Goal: Transaction & Acquisition: Purchase product/service

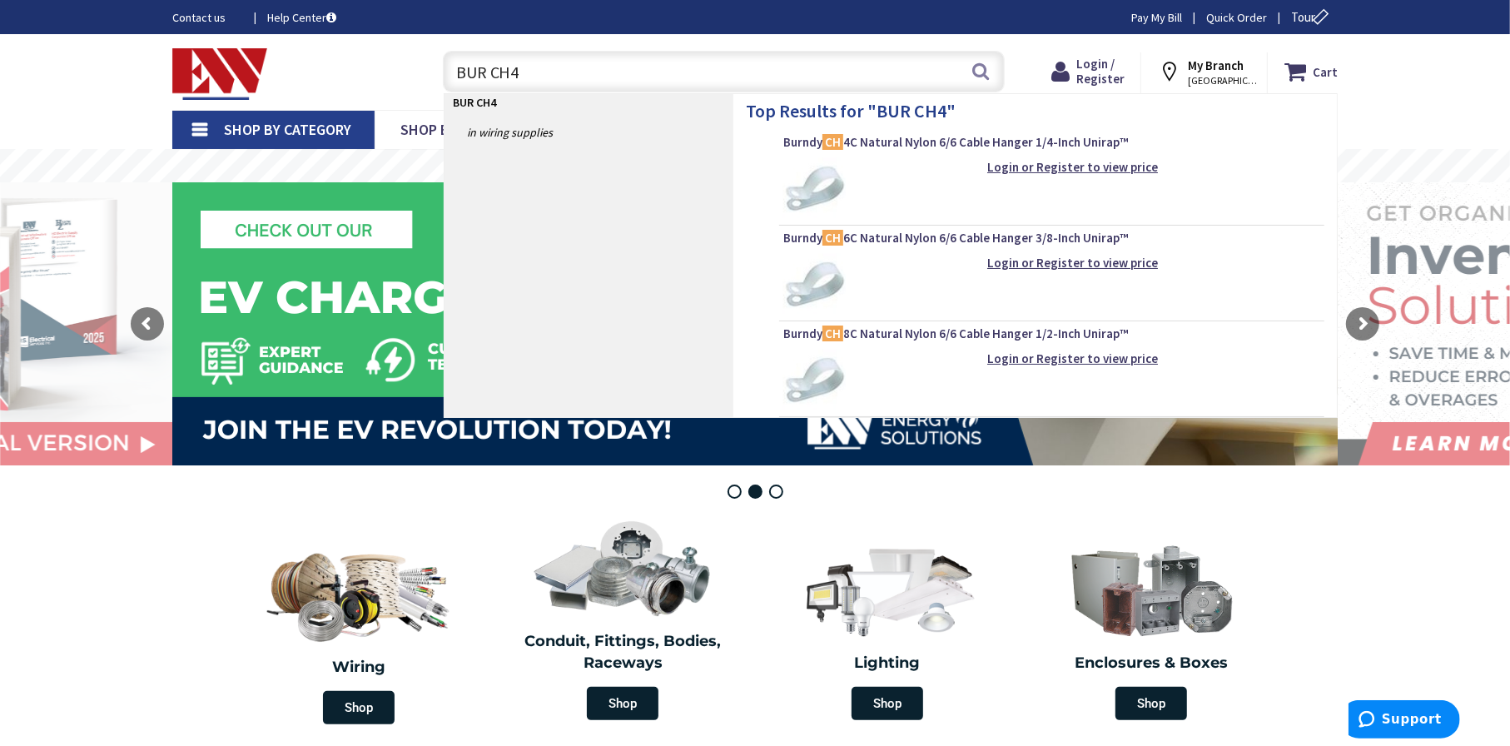
type input "BUR CH4C"
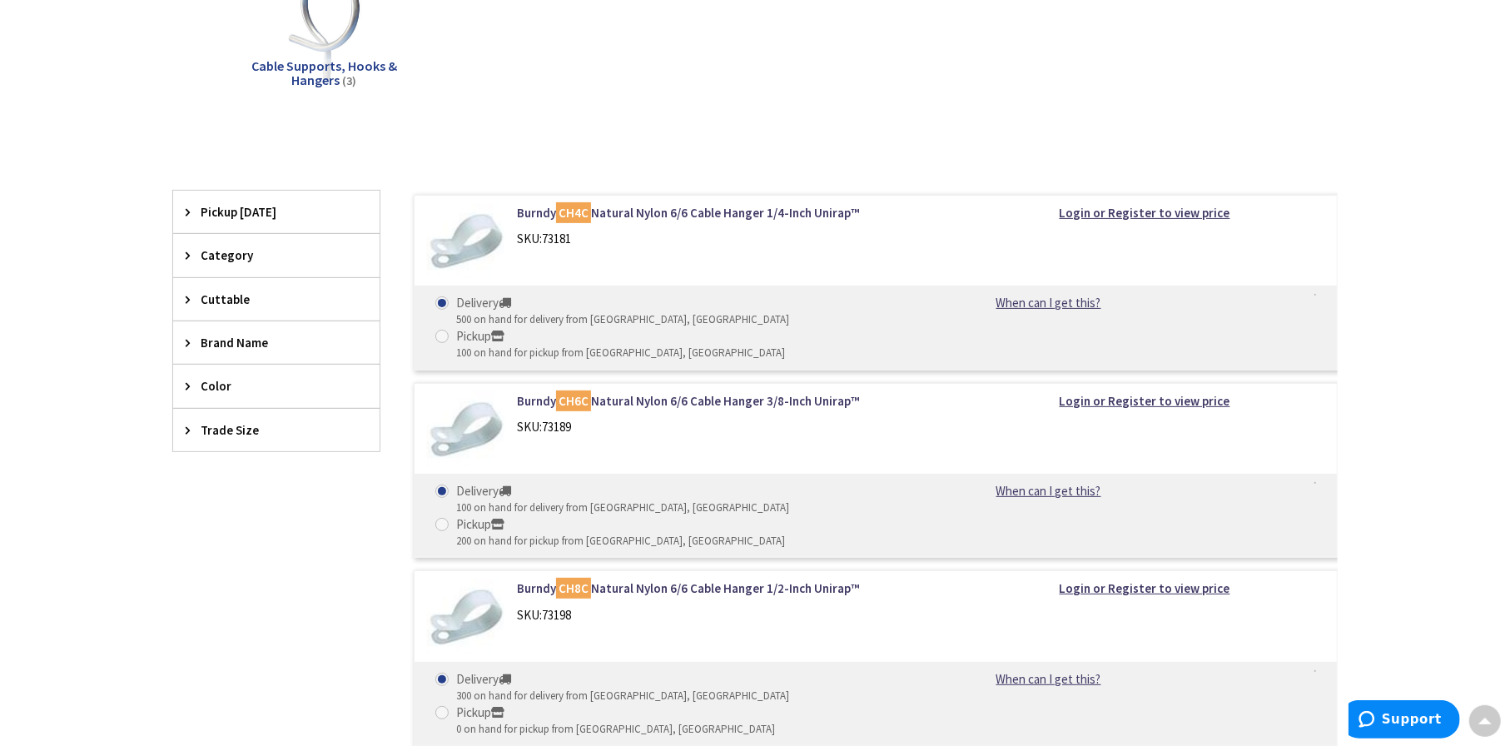
scroll to position [333, 0]
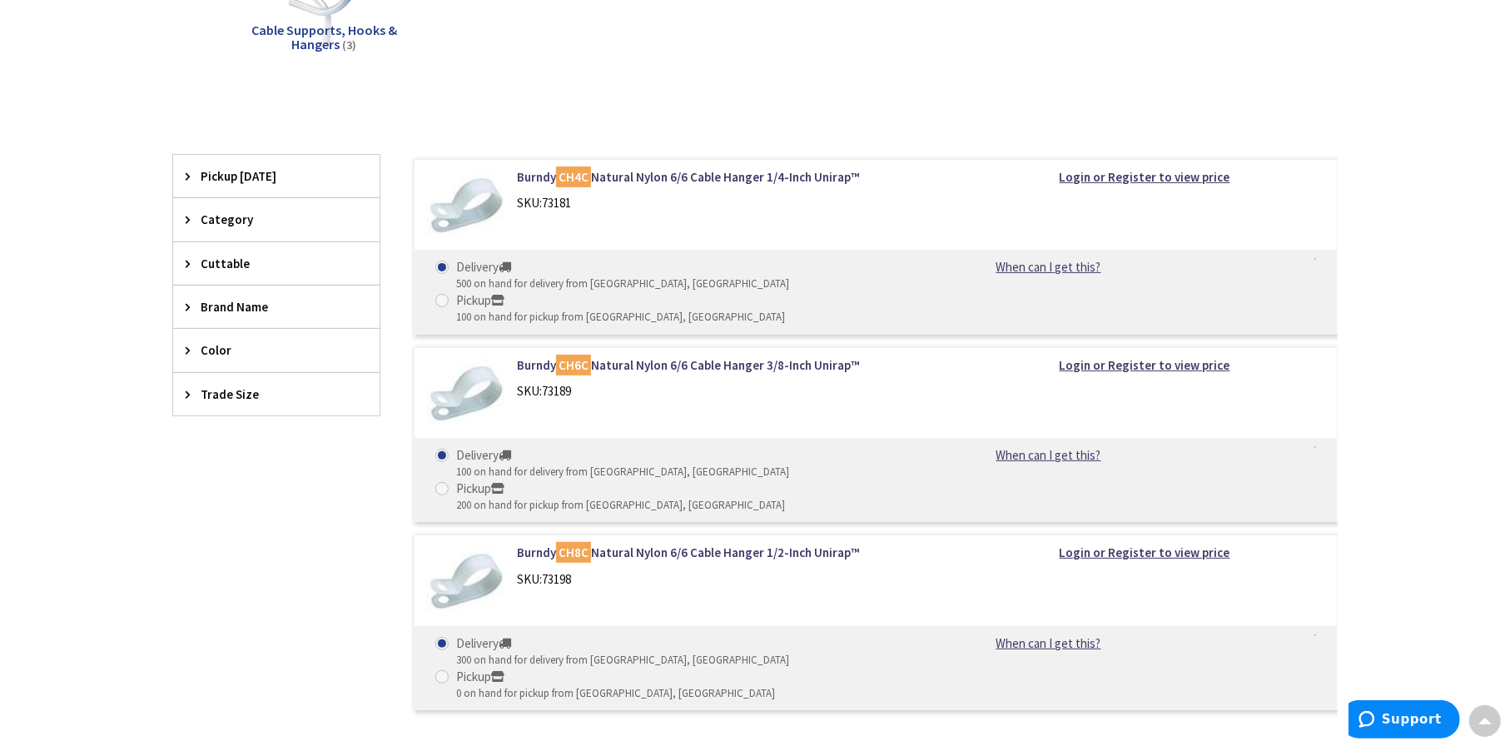
click at [1308, 104] on div "View Subcategories Cable Supports, Hooks & Hangers (3) Clear all No Products Fo…" at bounding box center [754, 317] width 1165 height 811
drag, startPoint x: 1493, startPoint y: 712, endPoint x: 98, endPoint y: 3, distance: 1564.5
click at [1493, 712] on div at bounding box center [1484, 720] width 33 height 33
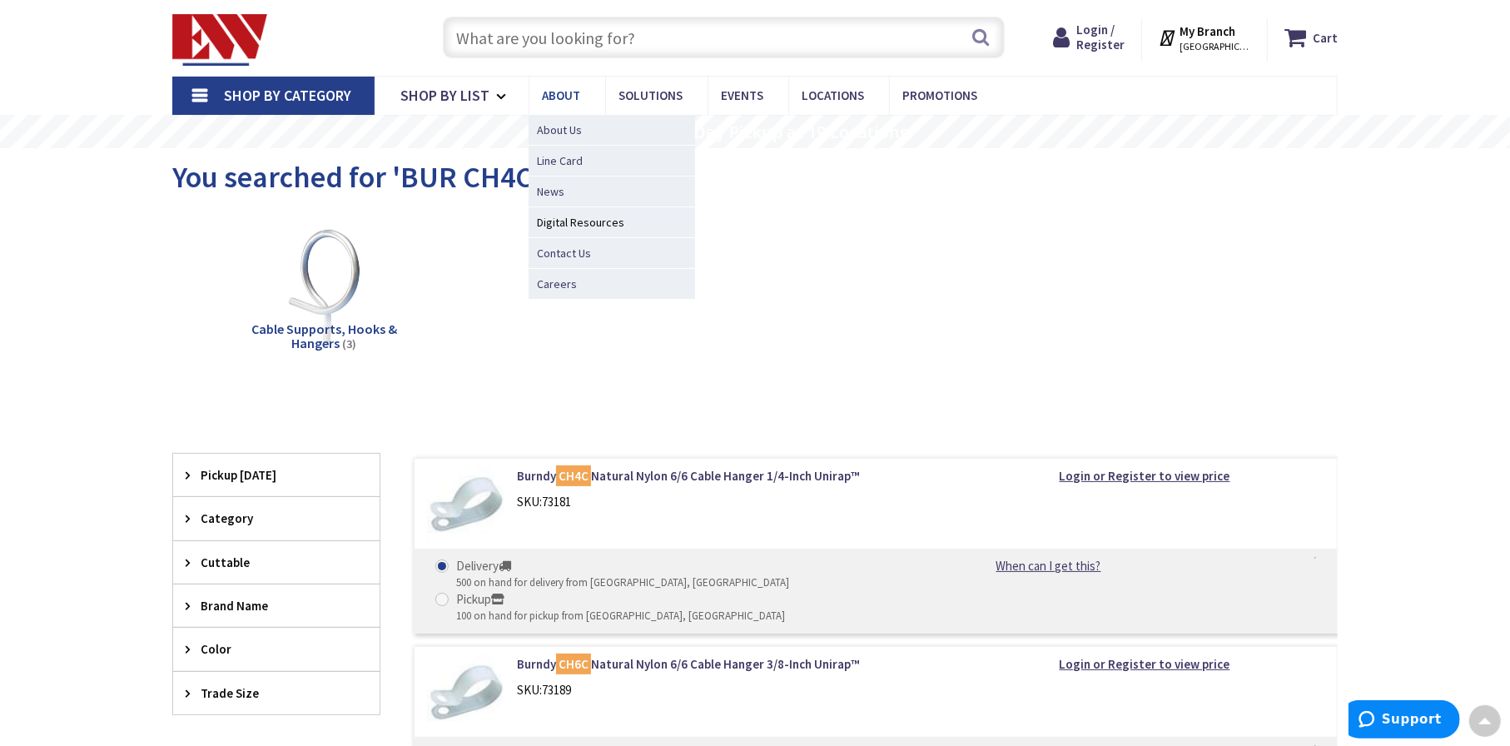
scroll to position [0, 0]
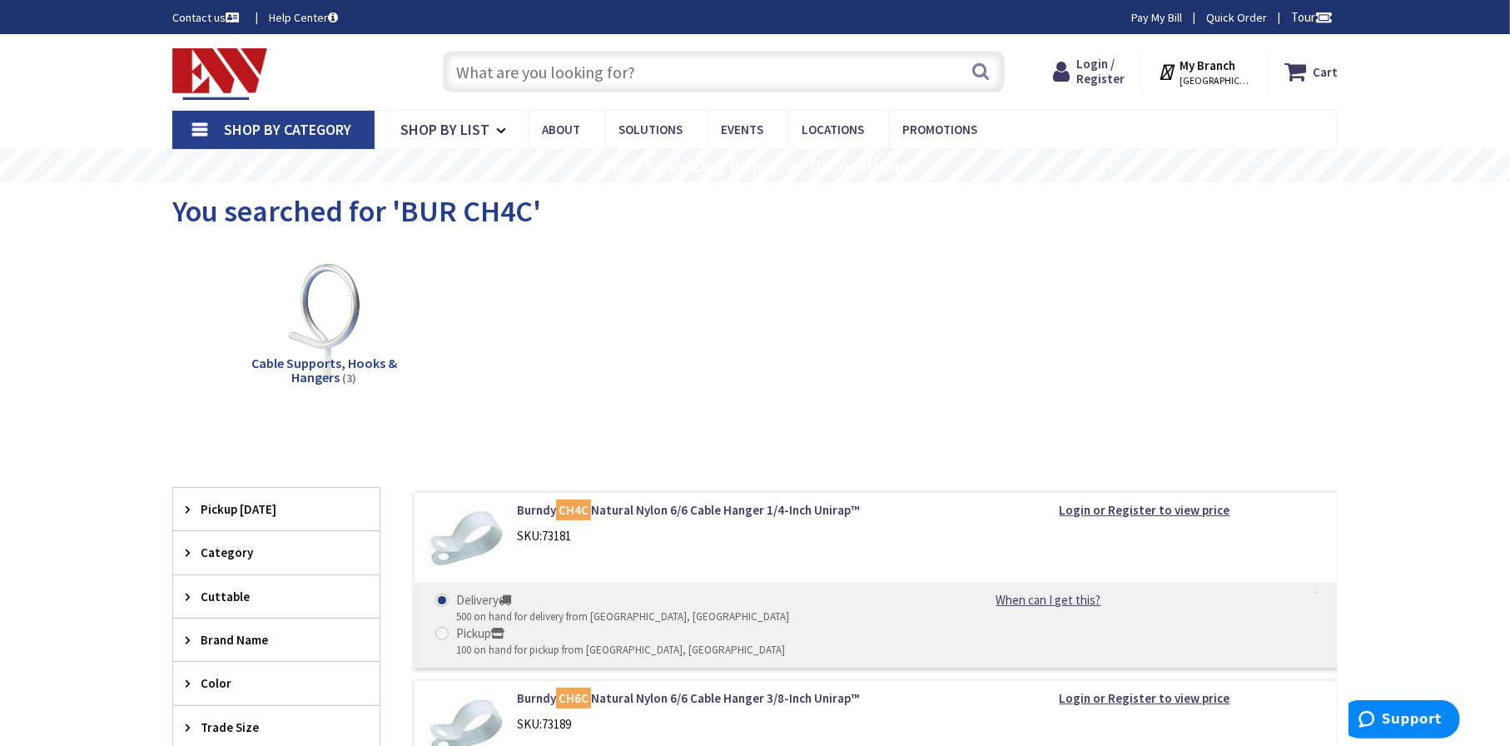
click at [512, 66] on input "text" at bounding box center [724, 72] width 562 height 42
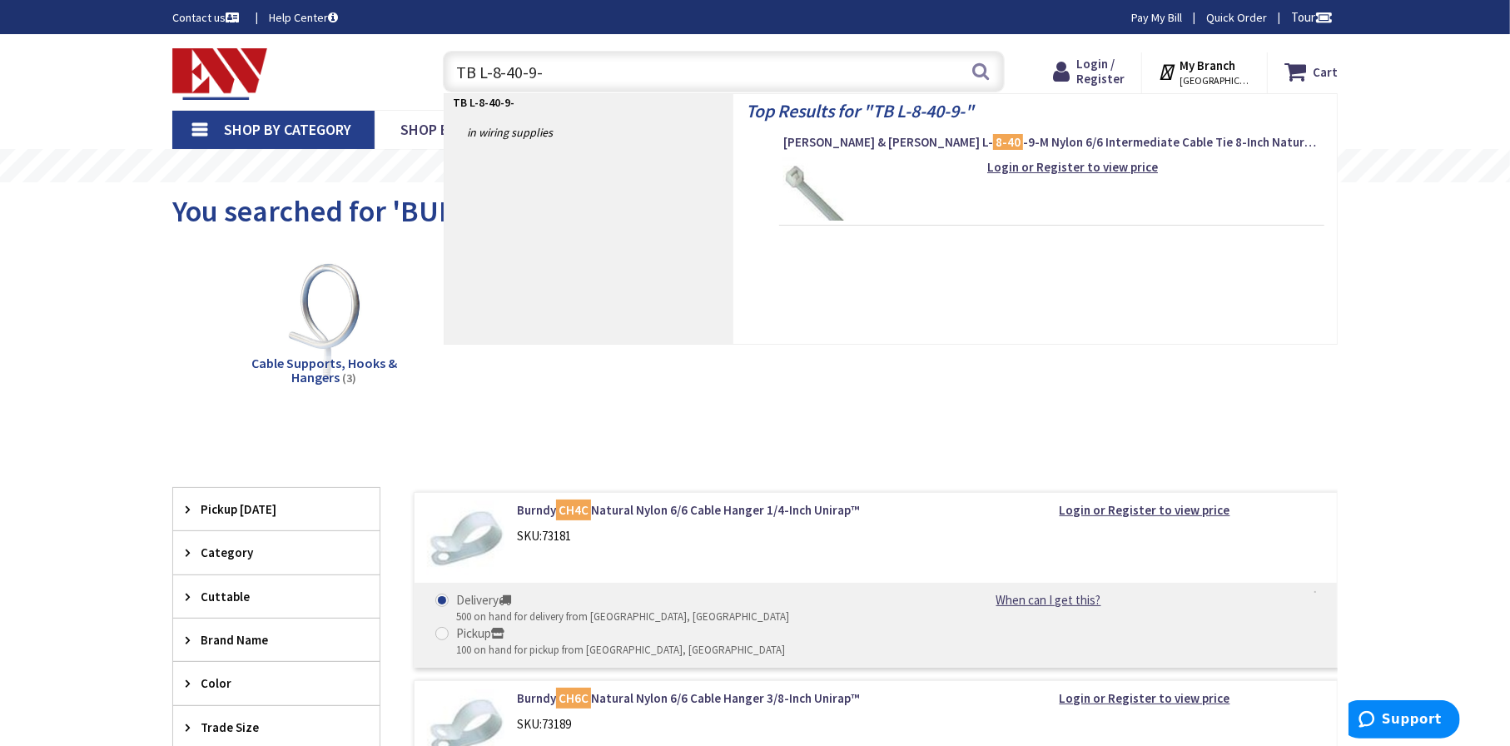
type input "TB L-8-40-9-C"
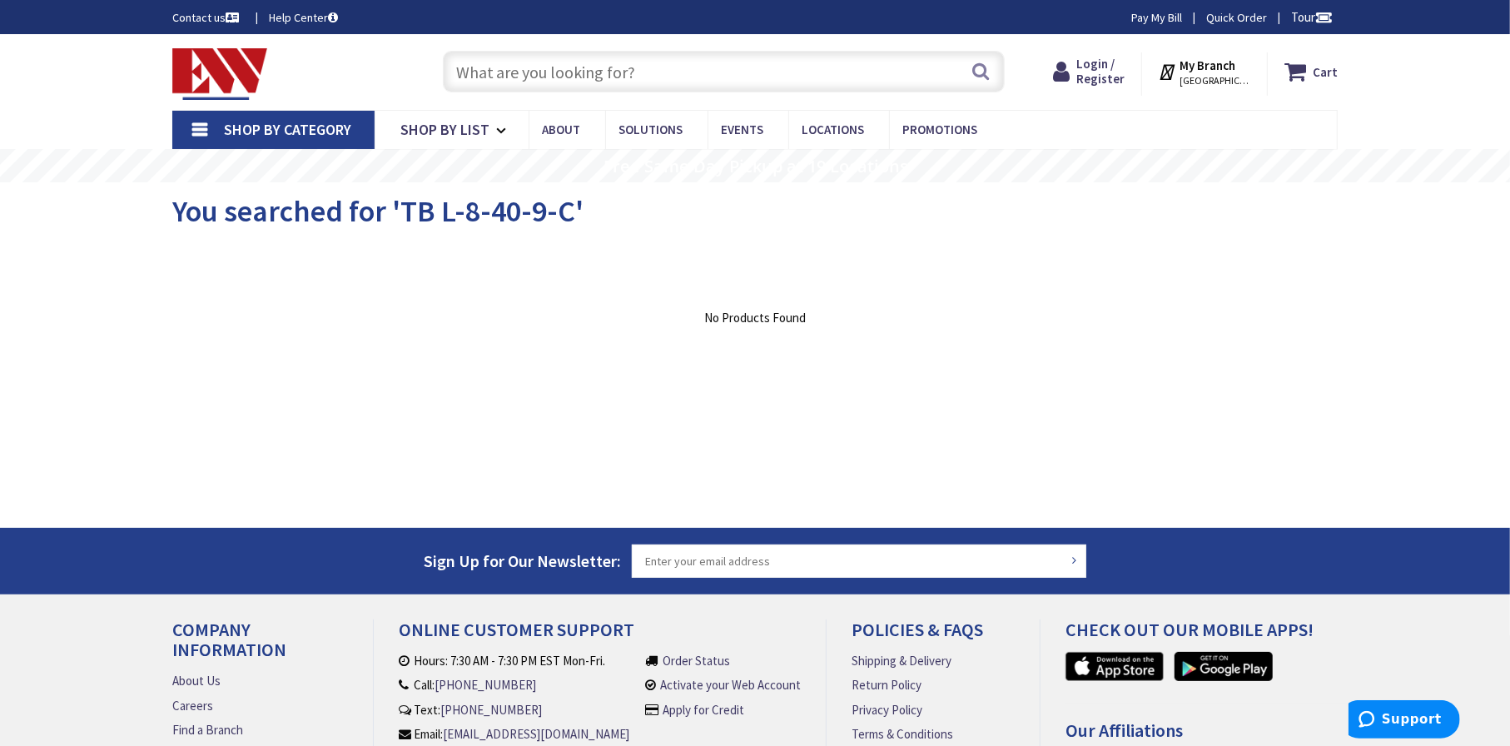
click at [602, 65] on input "text" at bounding box center [724, 72] width 562 height 42
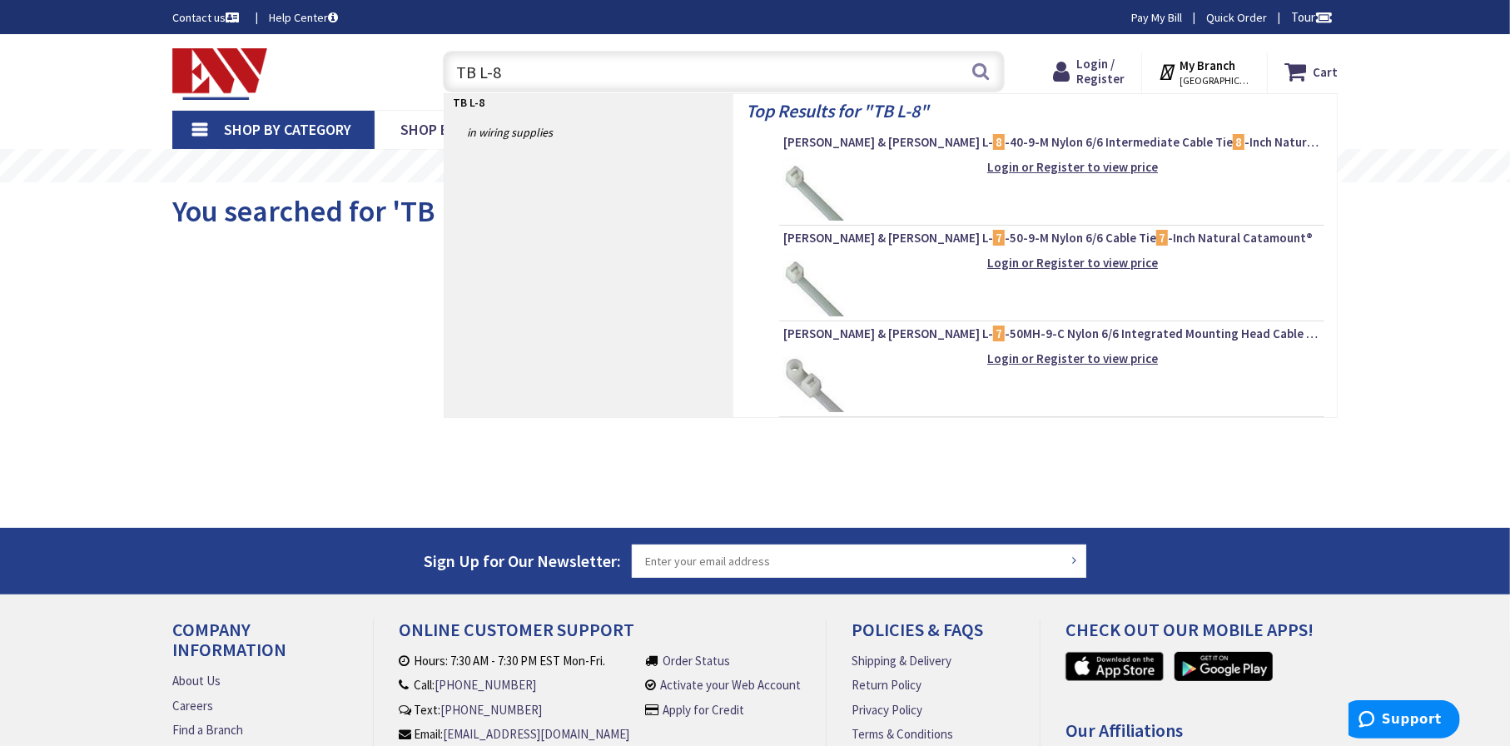
type input "TB L-8"
click at [1258, 439] on div "View Subcategories Clear all No Products Found We found a particular page for y…" at bounding box center [754, 370] width 1165 height 250
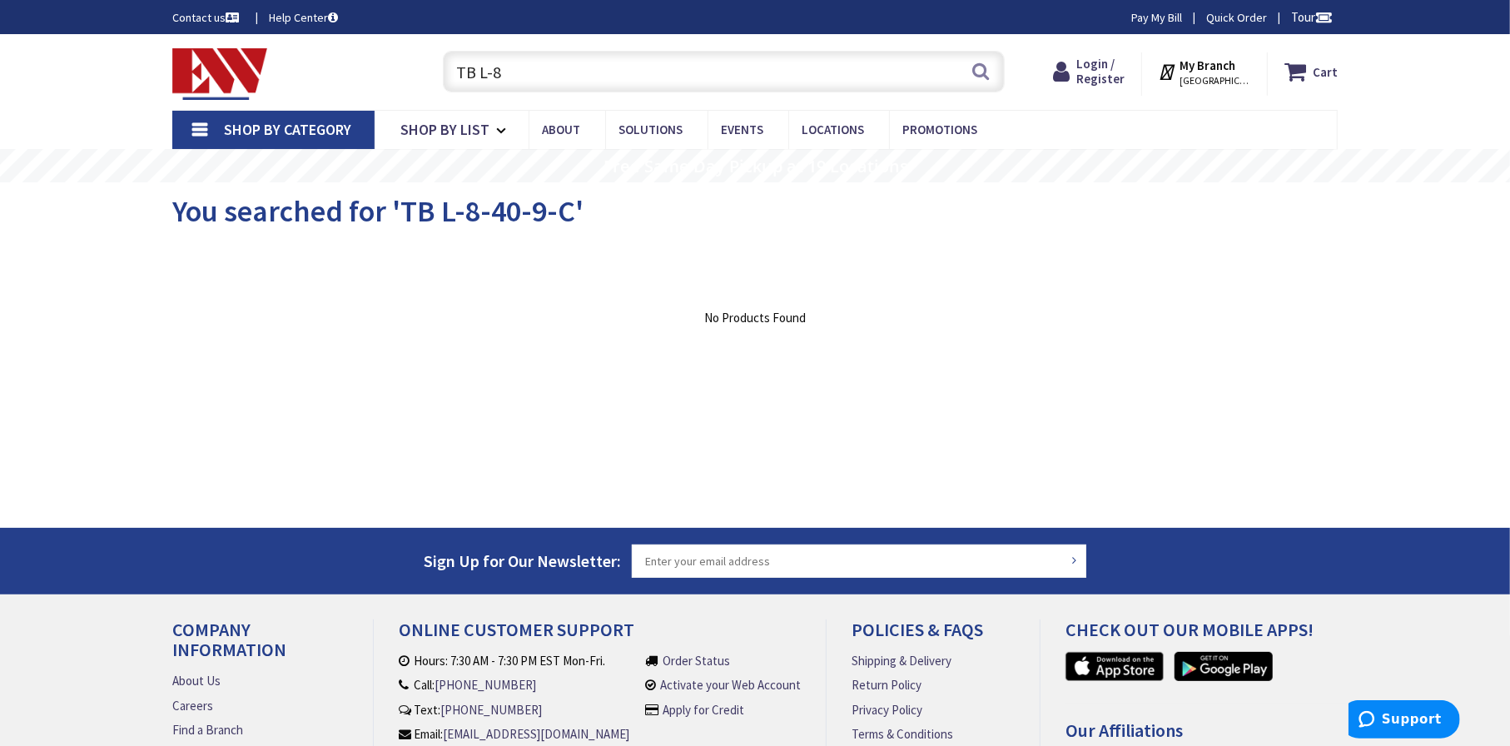
click at [574, 74] on input "TB L-8" at bounding box center [724, 72] width 562 height 42
